Goal: Information Seeking & Learning: Learn about a topic

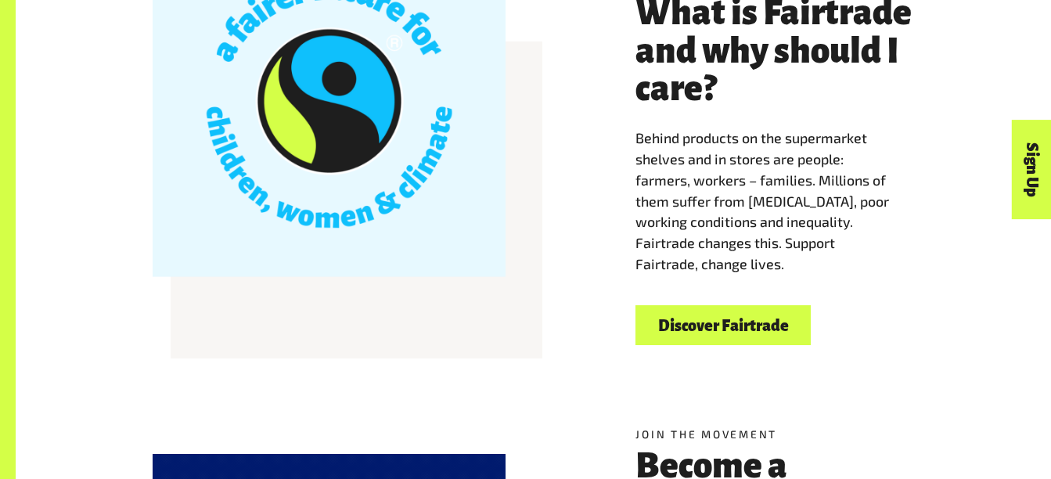
scroll to position [501, 0]
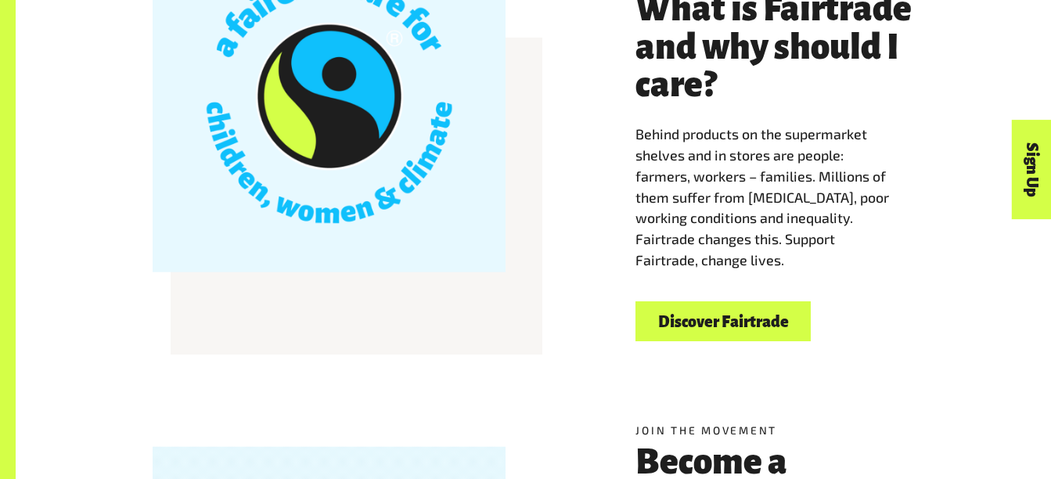
click at [731, 337] on link "Discover Fairtrade" at bounding box center [722, 321] width 175 height 40
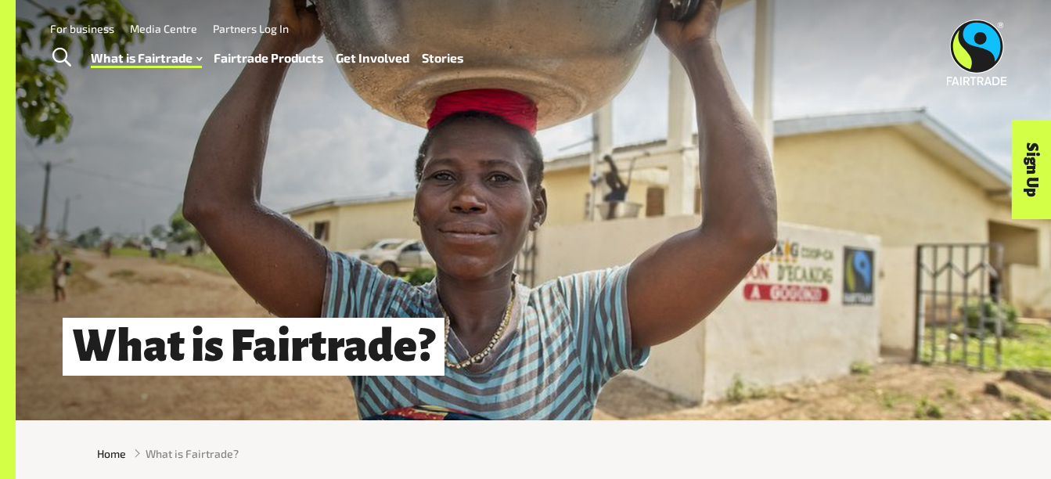
click at [251, 56] on link "Fairtrade Products" at bounding box center [269, 58] width 110 height 23
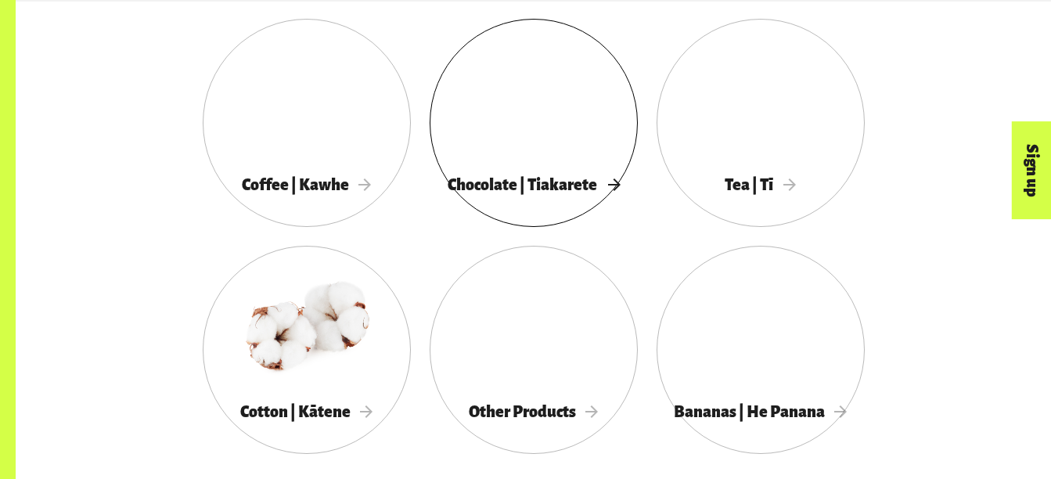
scroll to position [886, 0]
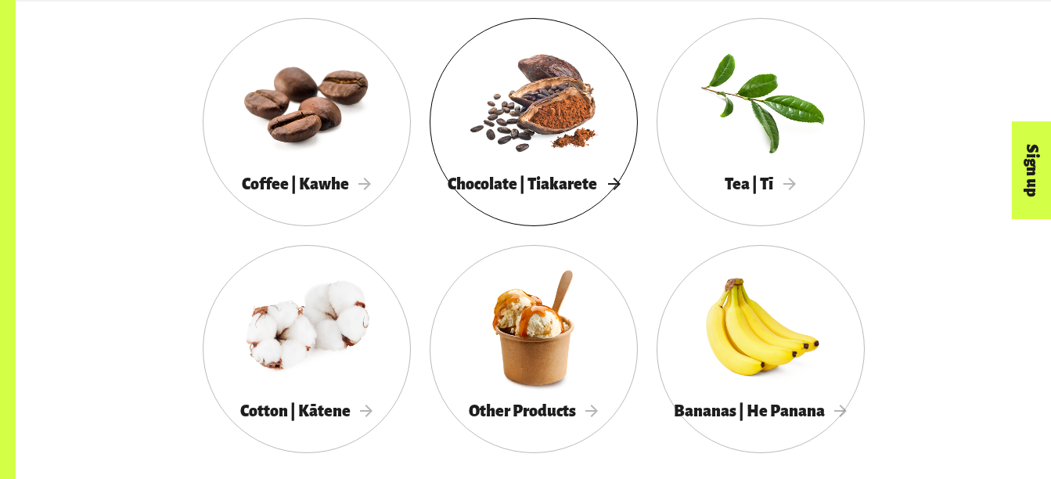
click at [560, 166] on div at bounding box center [533, 100] width 208 height 135
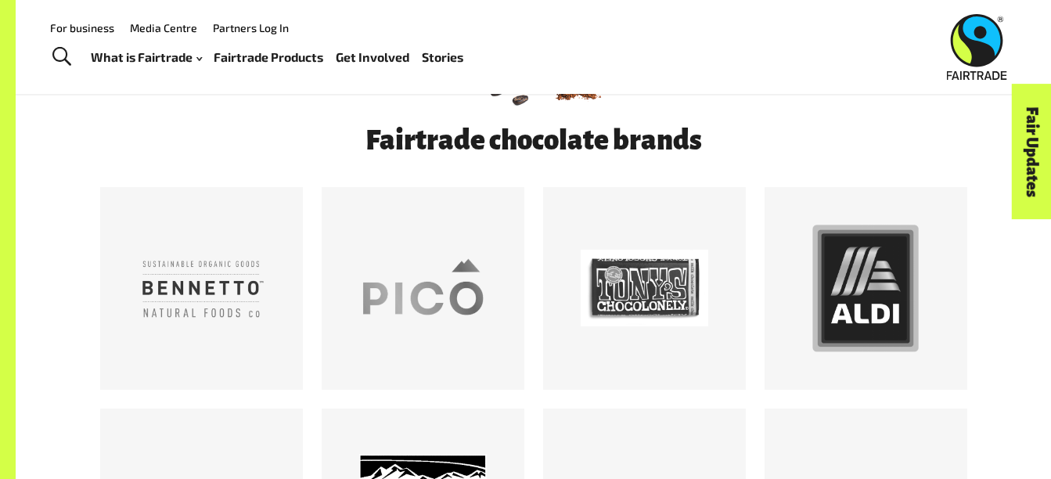
scroll to position [789, 0]
